Goal: Task Accomplishment & Management: Complete application form

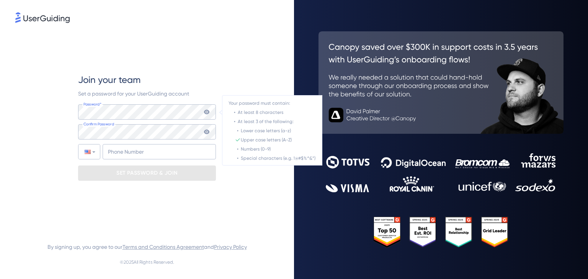
click at [209, 109] on icon at bounding box center [207, 112] width 6 height 6
click at [206, 110] on icon at bounding box center [206, 112] width 5 height 5
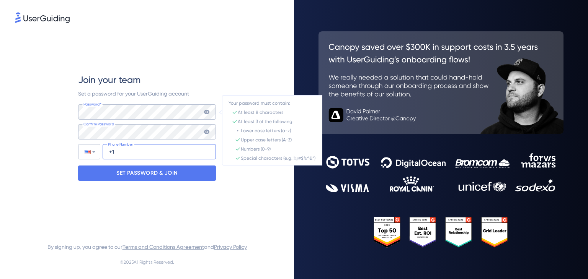
click at [138, 151] on input "+1" at bounding box center [159, 151] width 113 height 15
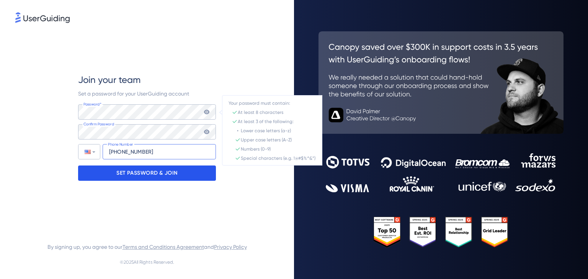
type input "[PHONE_NUMBER]"
click at [121, 171] on p "SET PASSWORD & JOIN" at bounding box center [146, 173] width 61 height 12
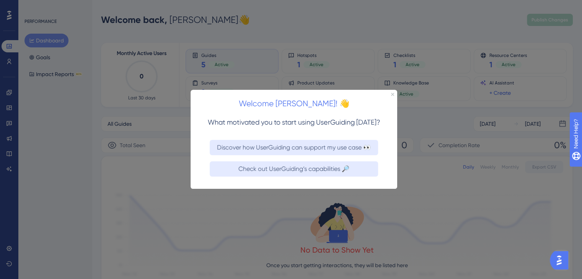
click at [395, 93] on div "Welcome [PERSON_NAME]! 👋" at bounding box center [294, 102] width 207 height 24
click at [391, 93] on icon "Close Preview" at bounding box center [392, 94] width 3 height 3
